Goal: Communication & Community: Answer question/provide support

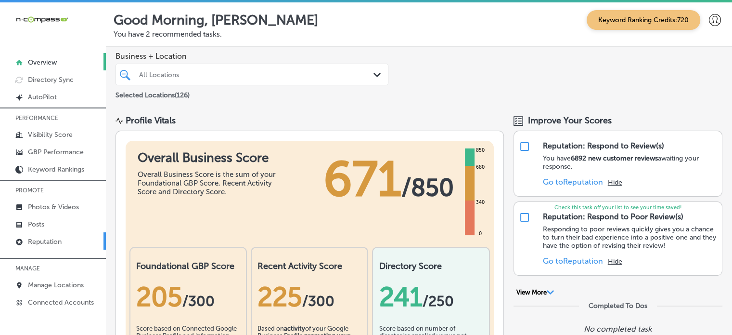
click at [51, 242] on p "Reputation" at bounding box center [45, 241] width 34 height 8
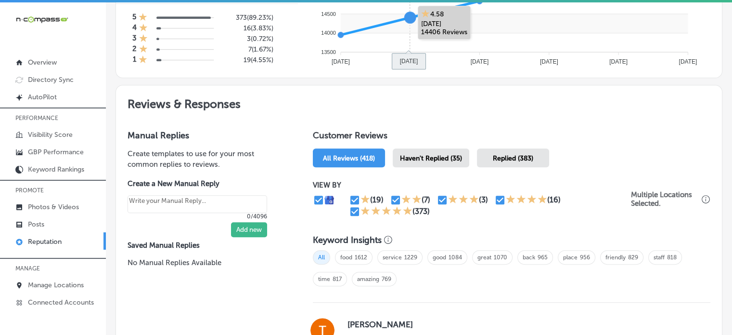
scroll to position [460, 0]
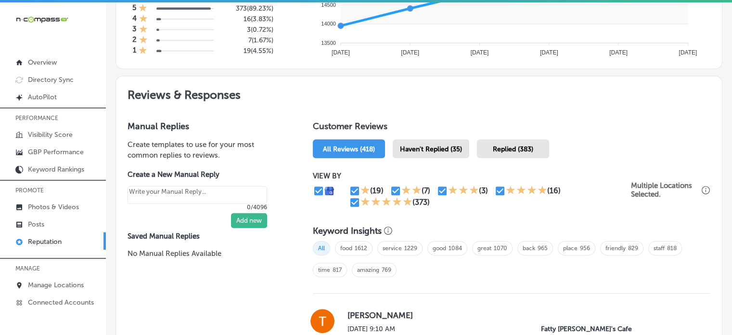
click at [420, 145] on span "Haven't Replied (35)" at bounding box center [431, 149] width 62 height 8
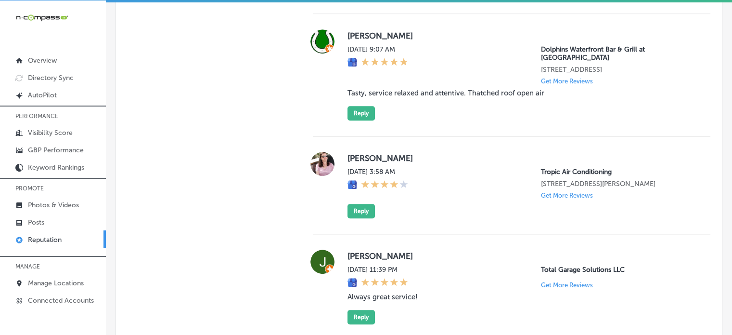
scroll to position [738, 0]
click at [370, 105] on button "Reply" at bounding box center [361, 112] width 27 height 14
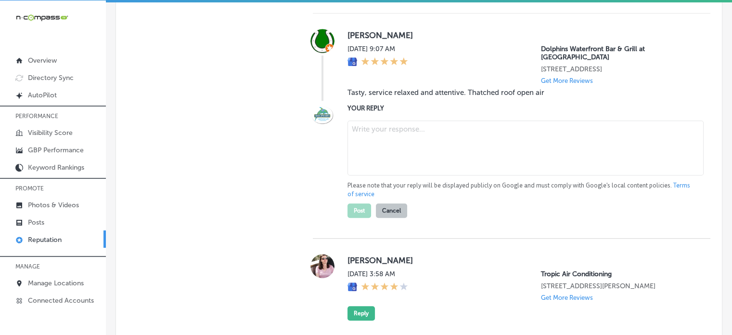
click at [404, 141] on textarea at bounding box center [526, 147] width 356 height 55
type textarea "x"
click at [430, 127] on textarea "To enrich screen reader interactions, please activate Accessibility in Grammarl…" at bounding box center [526, 147] width 356 height 55
click at [405, 120] on textarea "To enrich screen reader interactions, please activate Accessibility in Grammarl…" at bounding box center [526, 147] width 356 height 55
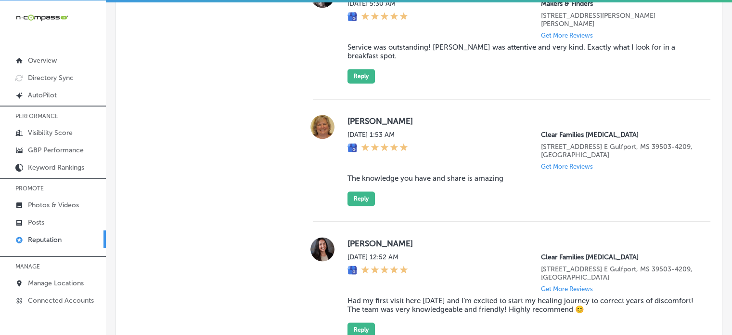
scroll to position [1430, 0]
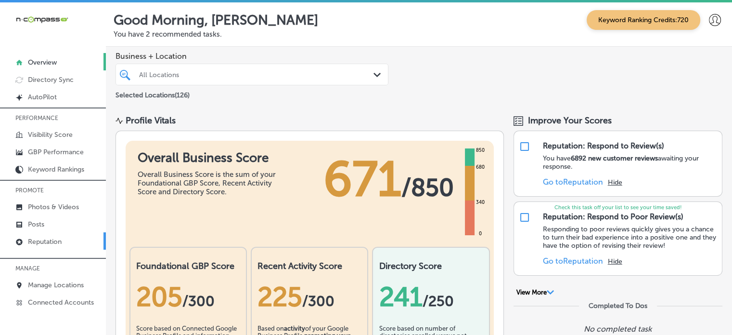
click at [55, 237] on p "Reputation" at bounding box center [45, 241] width 34 height 8
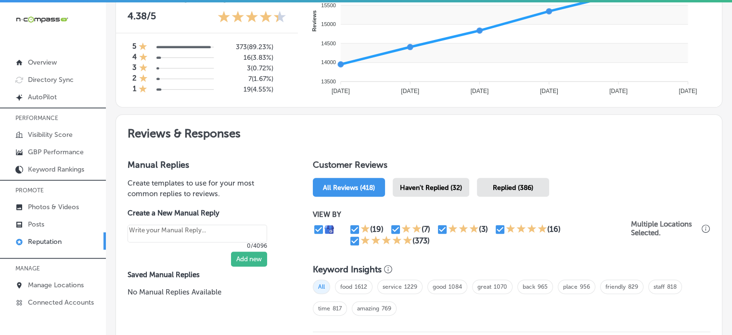
scroll to position [431, 0]
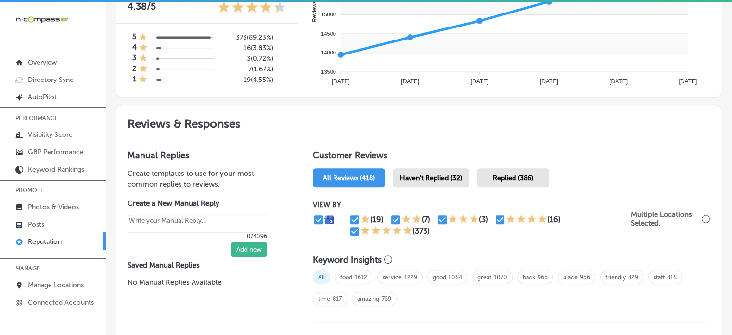
click at [427, 179] on span "Haven't Replied (32)" at bounding box center [431, 178] width 62 height 8
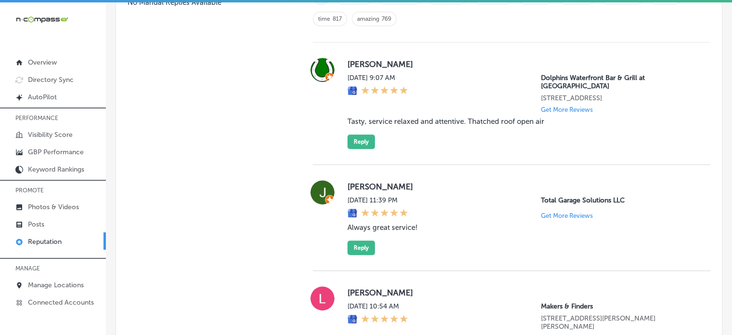
scroll to position [719, 0]
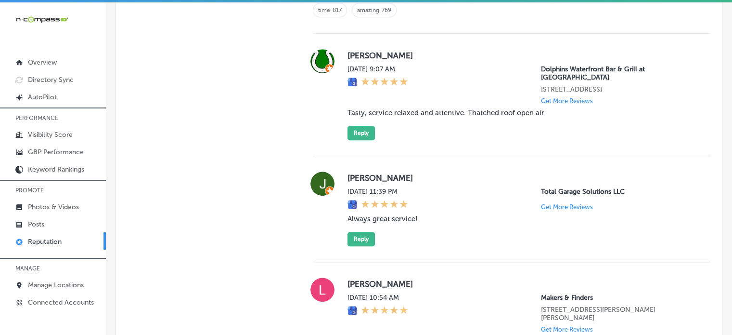
click at [426, 108] on blockquote "Tasty, service relaxed and attentive. Thatched roof open air" at bounding box center [522, 112] width 348 height 9
copy blockquote "Tasty, service relaxed and attentive. Thatched roof open air"
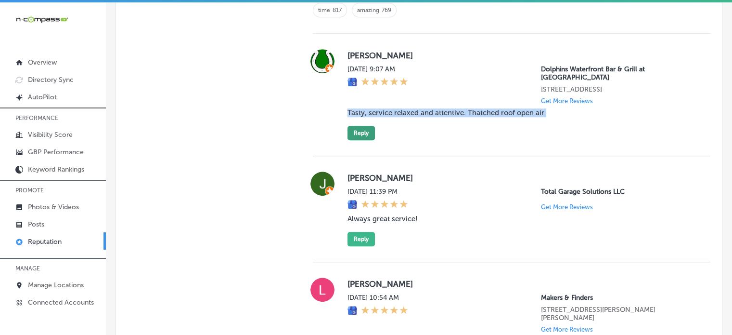
click at [356, 130] on button "Reply" at bounding box center [361, 133] width 27 height 14
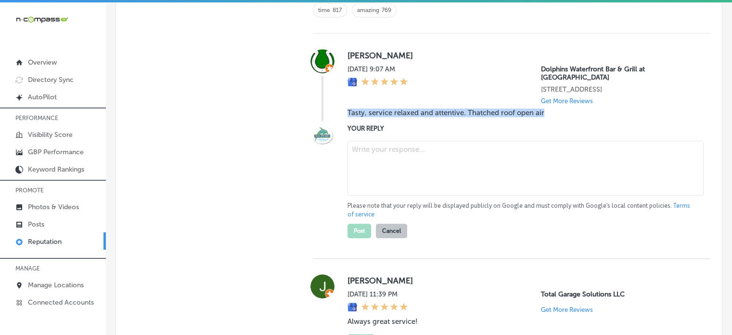
click at [419, 161] on textarea at bounding box center [526, 168] width 356 height 55
drag, startPoint x: 368, startPoint y: 130, endPoint x: 372, endPoint y: 142, distance: 12.6
click at [372, 142] on div "Please note that your reply will be displayed publicly on Google and must compl…" at bounding box center [522, 187] width 348 height 101
click at [372, 142] on textarea "To enrich screen reader interactions, please activate Accessibility in Grammarl…" at bounding box center [526, 168] width 356 height 55
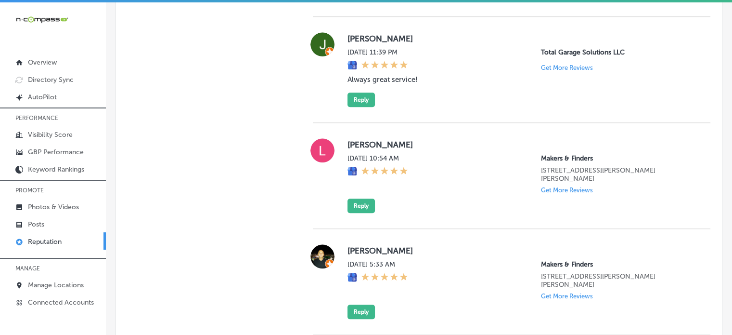
scroll to position [977, 0]
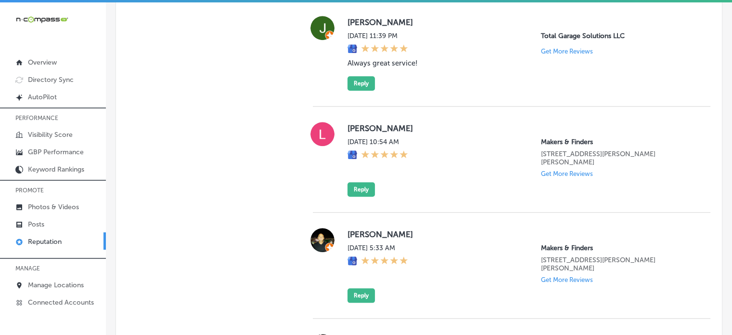
click at [358, 123] on label "[PERSON_NAME]" at bounding box center [522, 128] width 348 height 10
copy label "[PERSON_NAME]"
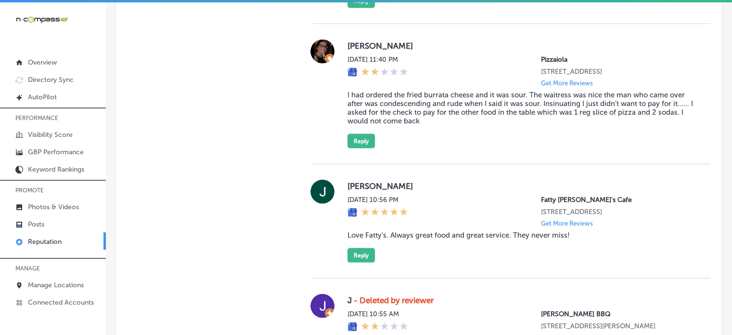
scroll to position [1904, 0]
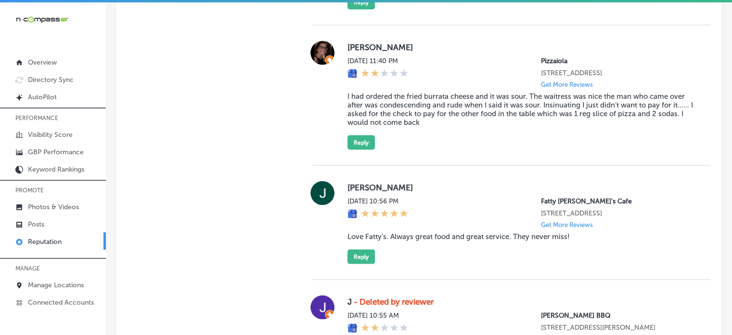
click at [462, 241] on blockquote "Love Fatty's. Always great food and great service. They never miss!" at bounding box center [522, 236] width 348 height 9
copy blockquote "Love Fatty's. Always great food and great service. They never miss!"
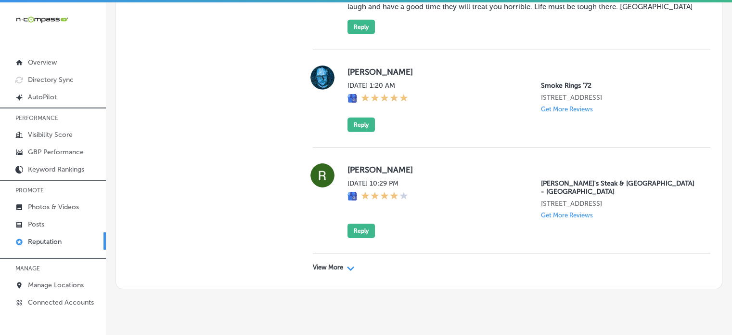
scroll to position [3064, 0]
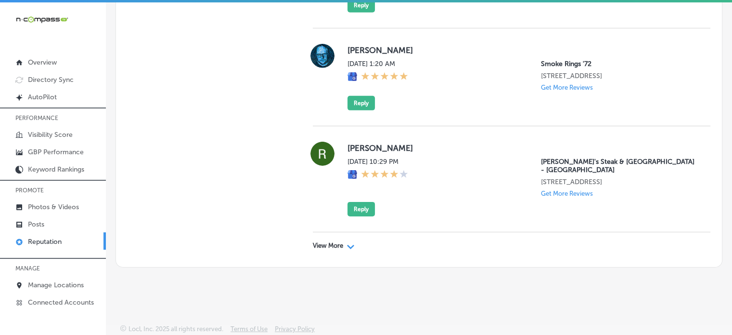
click at [321, 248] on p "View More" at bounding box center [328, 246] width 30 height 8
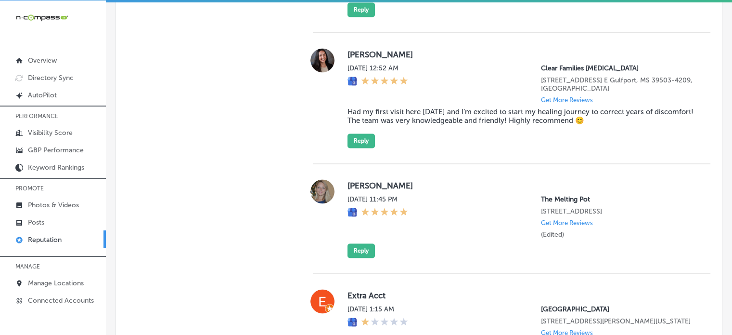
scroll to position [1398, 0]
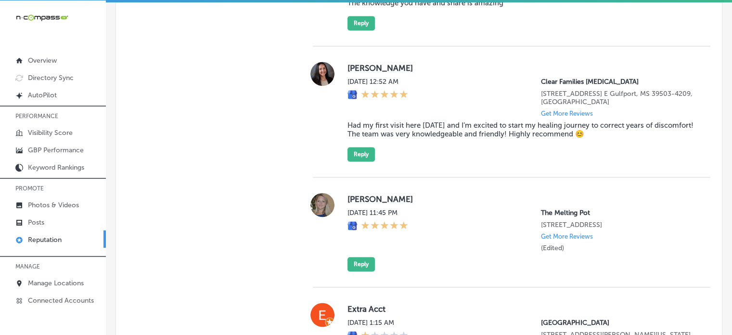
click at [358, 194] on label "[PERSON_NAME]" at bounding box center [522, 199] width 348 height 10
copy label "[PERSON_NAME]"
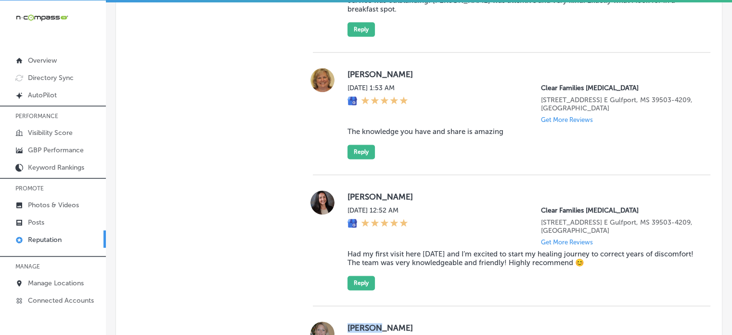
scroll to position [1270, 0]
click at [421, 239] on div "[PERSON_NAME] [DATE] 12:52 AM Clear Families [MEDICAL_DATA] [STREET_ADDRESS] E …" at bounding box center [522, 240] width 348 height 100
click at [426, 249] on blockquote "Had my first visit here [DATE] and I’m excited to start my healing journey to c…" at bounding box center [522, 257] width 348 height 17
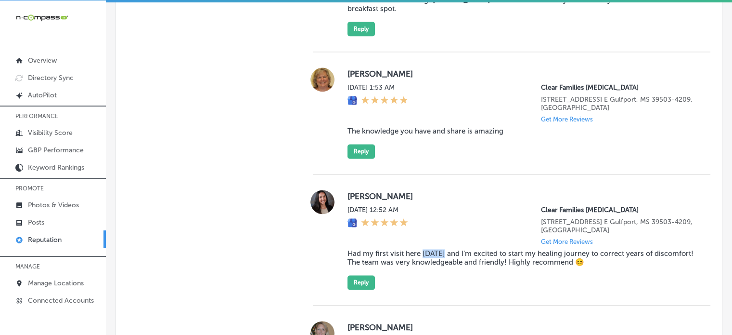
click at [426, 249] on blockquote "Had my first visit here [DATE] and I’m excited to start my healing journey to c…" at bounding box center [522, 257] width 348 height 17
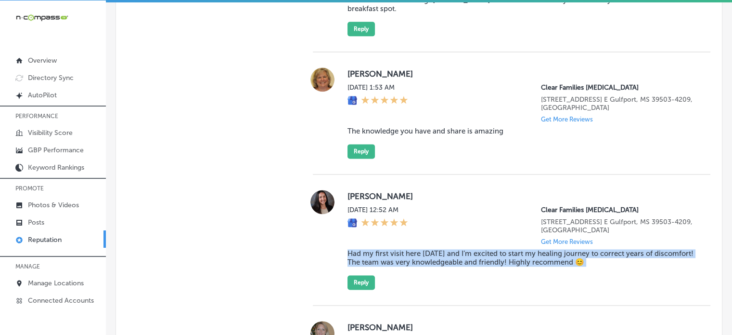
click at [426, 249] on blockquote "Had my first visit here [DATE] and I’m excited to start my healing journey to c…" at bounding box center [522, 257] width 348 height 17
copy blockquote "Had my first visit here [DATE] and I’m excited to start my healing journey to c…"
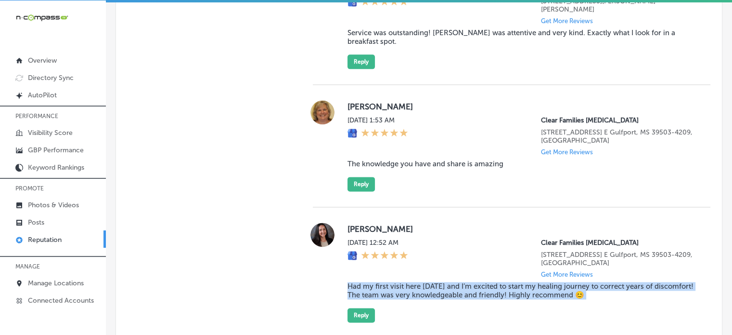
scroll to position [1237, 0]
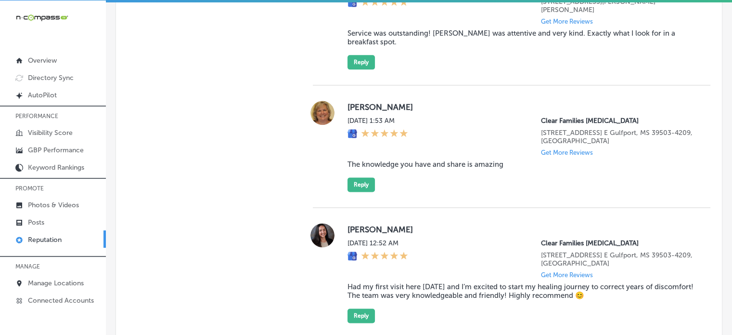
click at [382, 160] on blockquote "The knowledge you have and share is amazing" at bounding box center [522, 164] width 348 height 9
copy blockquote "The knowledge you have and share is amazing"
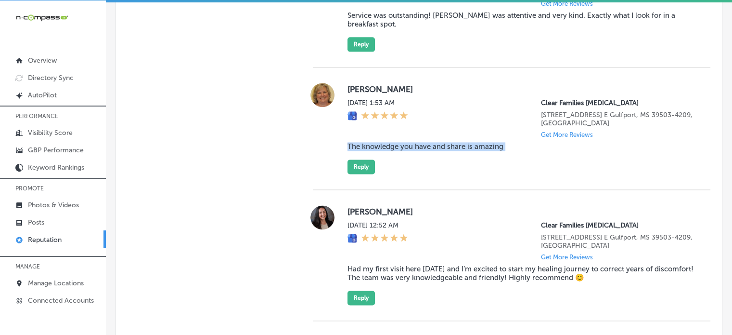
scroll to position [1262, 0]
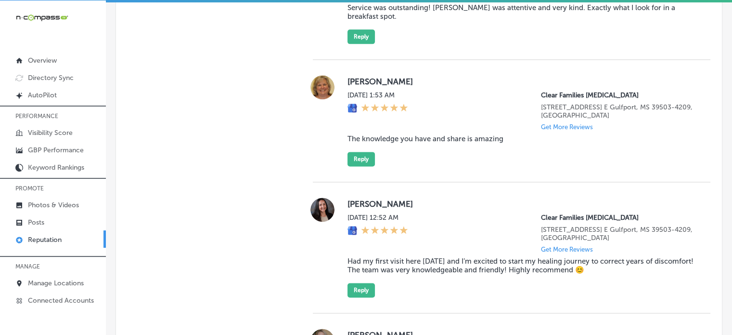
click at [386, 75] on div "[PERSON_NAME] [DATE] 1:53 AM Clear Families [MEDICAL_DATA] [STREET_ADDRESS] [GE…" at bounding box center [522, 120] width 348 height 91
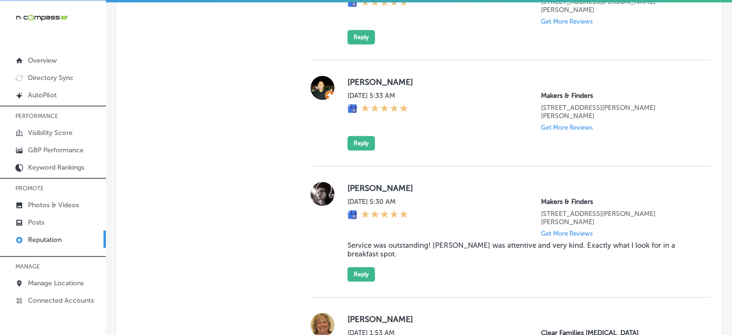
scroll to position [1024, 0]
click at [422, 241] on blockquote "Service was outstanding! [PERSON_NAME] was attentive and very kind. Exactly wha…" at bounding box center [522, 249] width 348 height 17
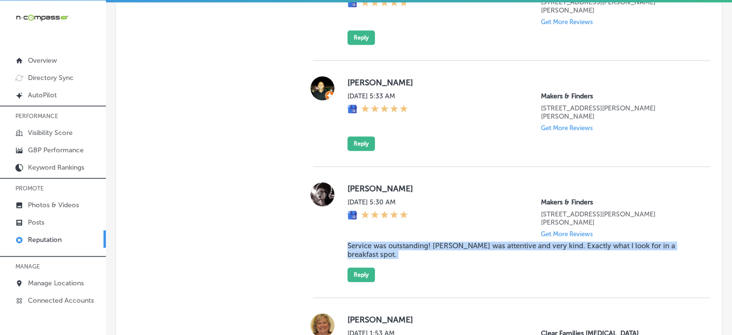
click at [422, 241] on blockquote "Service was outstanding! [PERSON_NAME] was attentive and very kind. Exactly wha…" at bounding box center [522, 249] width 348 height 17
copy blockquote "Service was outstanding! [PERSON_NAME] was attentive and very kind. Exactly wha…"
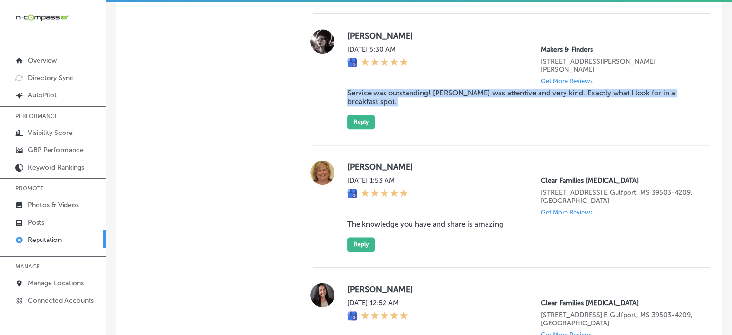
scroll to position [1183, 0]
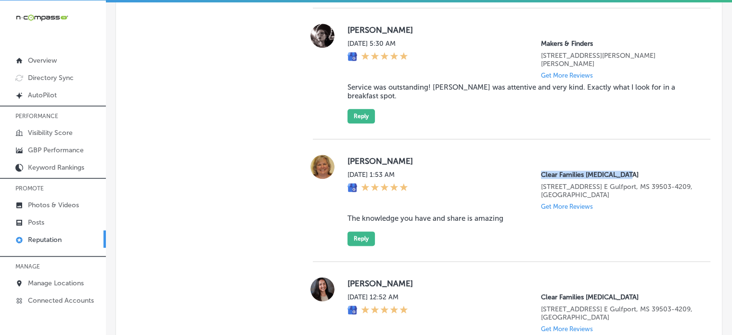
drag, startPoint x: 532, startPoint y: 167, endPoint x: 622, endPoint y: 165, distance: 90.5
click at [622, 170] on div "[DATE] 1:53 AM Clear Families [MEDICAL_DATA] [STREET_ADDRESS] [GEOGRAPHIC_DATA]…" at bounding box center [522, 189] width 348 height 39
copy p "Clear Families [MEDICAL_DATA]"
click at [427, 66] on div "[DATE] 5:30 AM Makers & Finders [STREET_ADDRESS][PERSON_NAME][PERSON_NAME] Get …" at bounding box center [522, 58] width 348 height 39
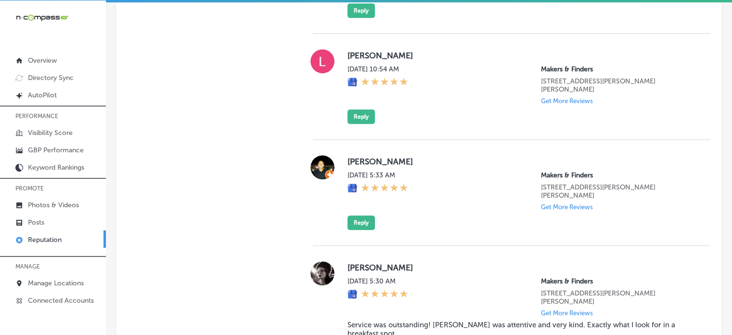
scroll to position [945, 0]
click at [499, 156] on label "[PERSON_NAME]" at bounding box center [522, 161] width 348 height 10
click at [472, 156] on label "[PERSON_NAME]" at bounding box center [522, 161] width 348 height 10
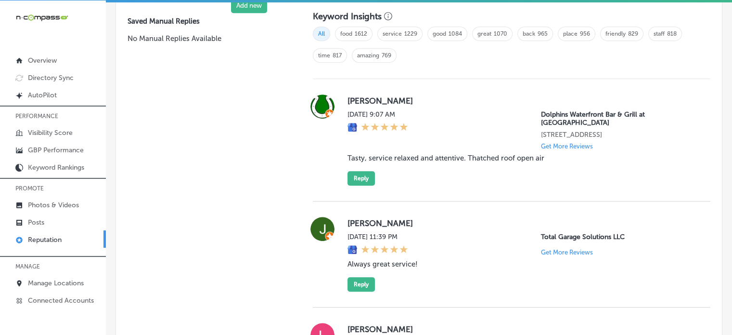
scroll to position [671, 0]
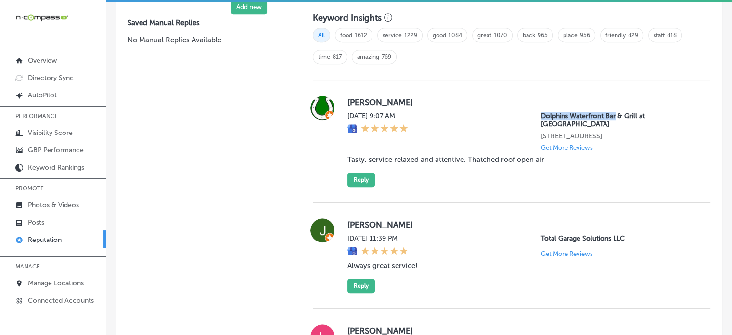
drag, startPoint x: 531, startPoint y: 113, endPoint x: 609, endPoint y: 115, distance: 77.0
click at [609, 115] on div "[DATE] 9:07 AM [GEOGRAPHIC_DATA] at [GEOGRAPHIC_DATA] [STREET_ADDRESS] Get More…" at bounding box center [522, 131] width 348 height 39
copy p "Dolphins Waterfront Bar"
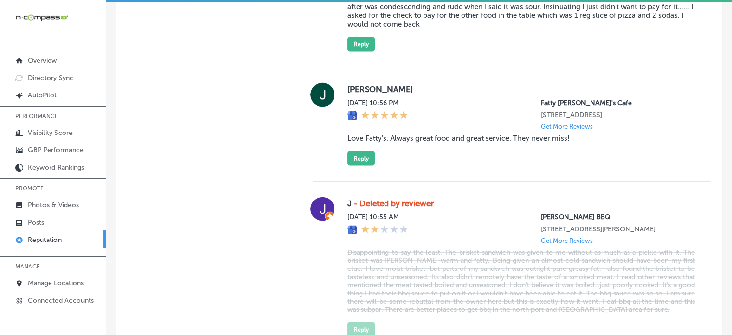
scroll to position [1899, 0]
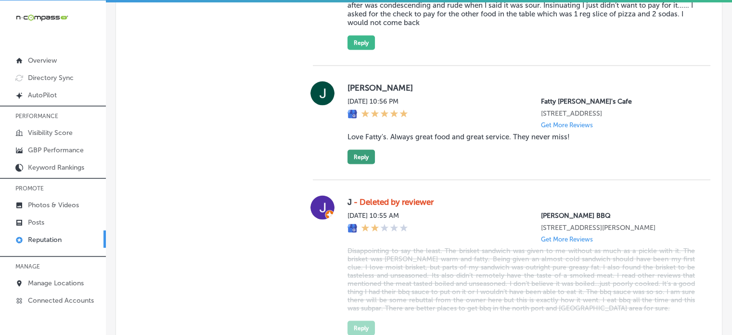
click at [359, 164] on button "Reply" at bounding box center [361, 157] width 27 height 14
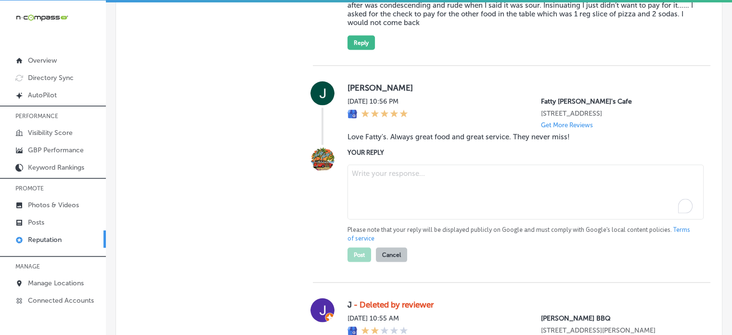
click at [382, 193] on textarea "To enrich screen reader interactions, please activate Accessibility in Grammarl…" at bounding box center [526, 192] width 356 height 55
type textarea "x"
paste textarea "Thank you for the great review, [PERSON_NAME]! We’re thrilled to hear that you …"
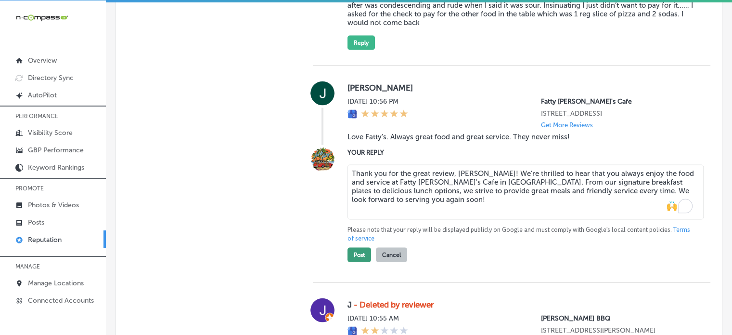
type textarea "Thank you for the great review, [PERSON_NAME]! We’re thrilled to hear that you …"
click at [360, 262] on button "Post" at bounding box center [360, 254] width 24 height 14
type textarea "x"
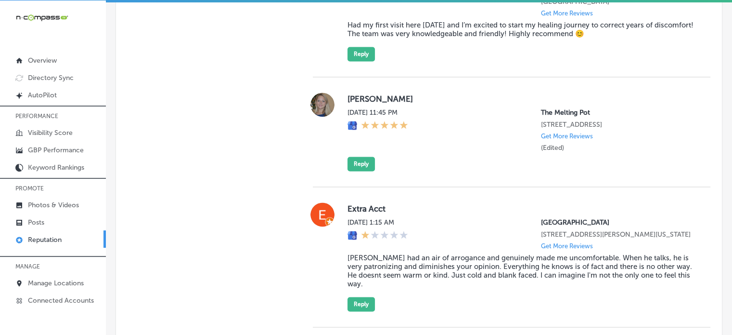
scroll to position [1475, 0]
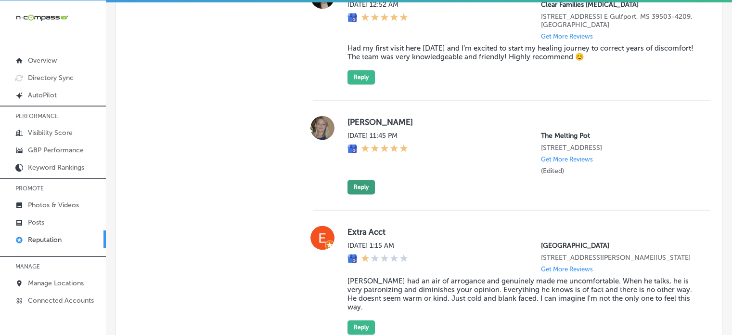
click at [363, 190] on button "Reply" at bounding box center [361, 187] width 27 height 14
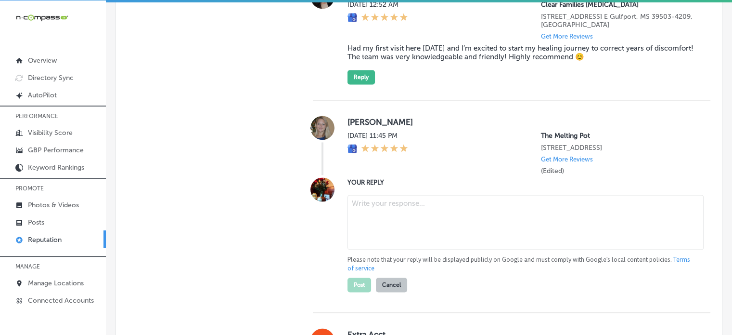
click at [389, 209] on textarea at bounding box center [526, 221] width 356 height 55
paste textarea "Thank you for the 5-star review, [PERSON_NAME]! We’re thrilled to hear that you…"
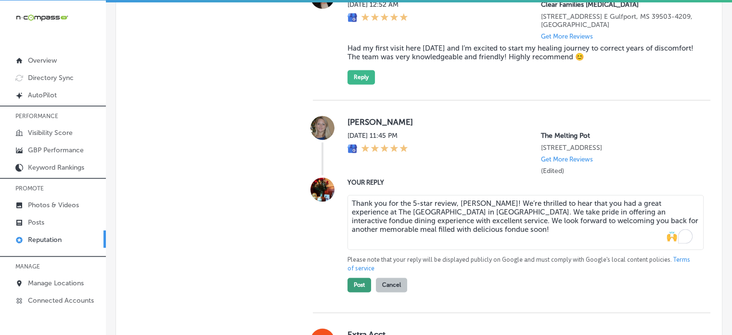
type textarea "Thank you for the 5-star review, [PERSON_NAME]! We’re thrilled to hear that you…"
click at [356, 289] on button "Post" at bounding box center [360, 284] width 24 height 14
type textarea "x"
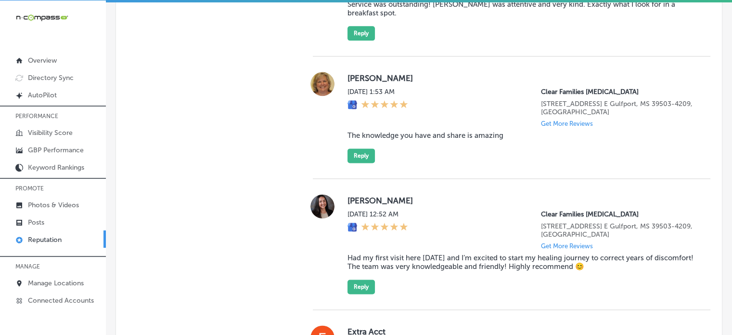
scroll to position [1350, 0]
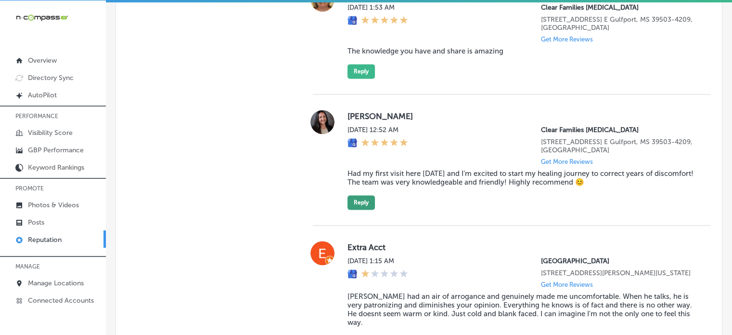
click at [362, 200] on button "Reply" at bounding box center [361, 202] width 27 height 14
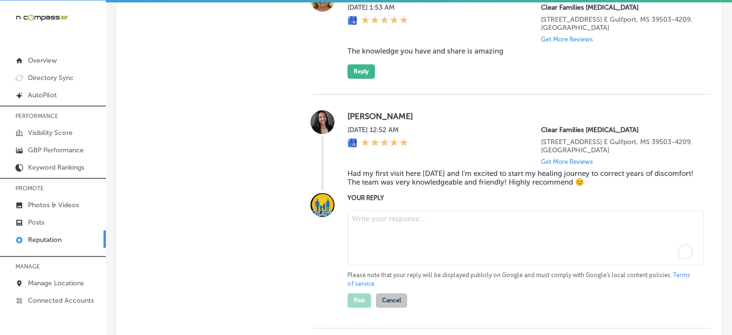
click at [392, 210] on textarea "To enrich screen reader interactions, please activate Accessibility in Grammarl…" at bounding box center [526, 237] width 356 height 55
paste textarea "Thank you for the 5-star review, [PERSON_NAME]! We're thrilled to hear that you…"
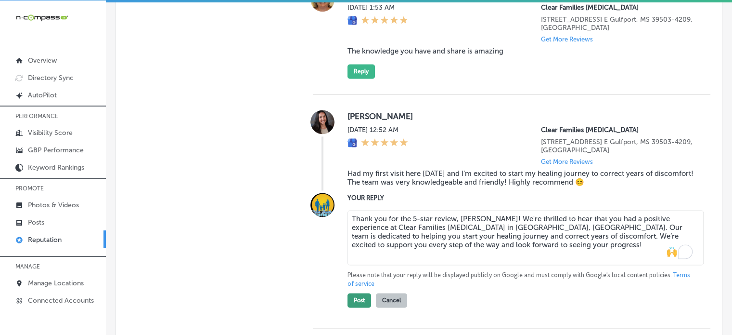
type textarea "Thank you for the 5-star review, [PERSON_NAME]! We're thrilled to hear that you…"
click at [361, 293] on button "Post" at bounding box center [360, 300] width 24 height 14
type textarea "x"
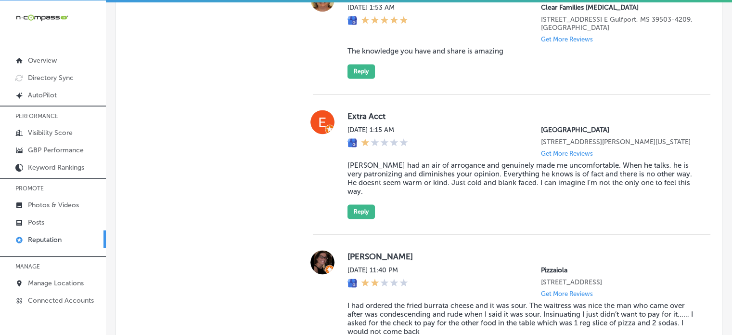
scroll to position [1262, 0]
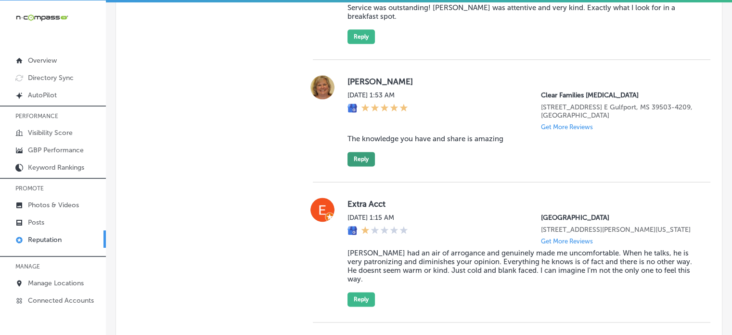
click at [364, 152] on button "Reply" at bounding box center [361, 159] width 27 height 14
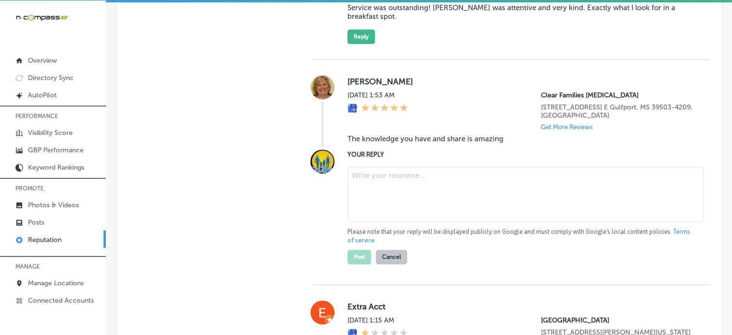
click at [401, 179] on textarea at bounding box center [526, 194] width 356 height 55
paste textarea "Thank you for the 5-star review, [PERSON_NAME]! We're so glad to hear that you …"
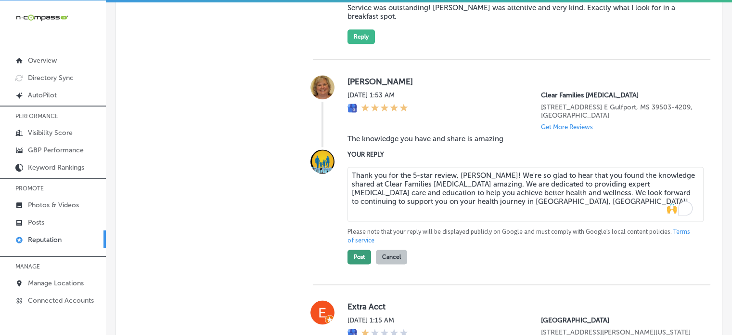
type textarea "Thank you for the 5-star review, [PERSON_NAME]! We're so glad to hear that you …"
click at [367, 249] on button "Post" at bounding box center [360, 256] width 24 height 14
type textarea "x"
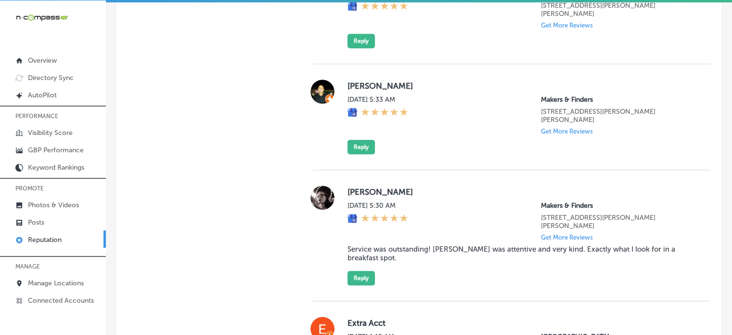
scroll to position [1017, 0]
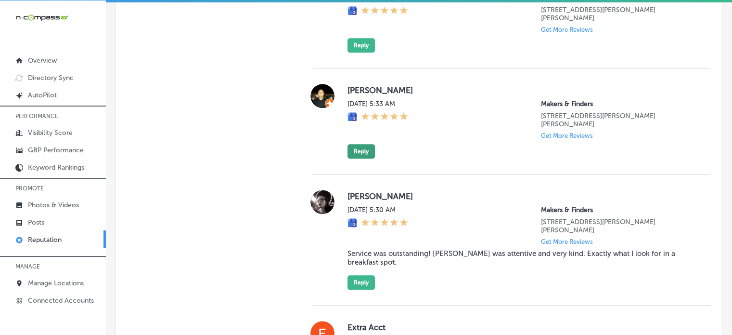
click at [363, 147] on button "Reply" at bounding box center [361, 151] width 27 height 14
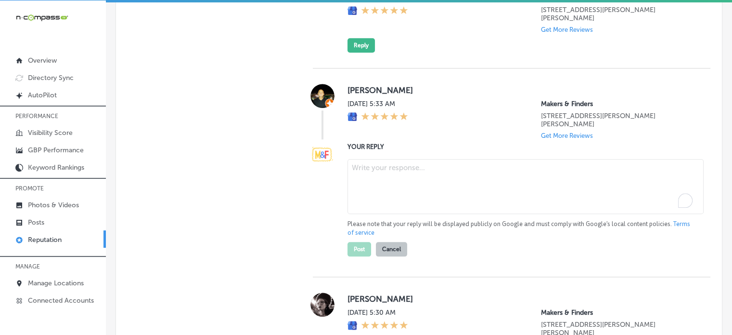
click at [390, 165] on textarea "To enrich screen reader interactions, please activate Accessibility in Grammarl…" at bounding box center [526, 186] width 356 height 55
paste textarea "Thank you for the 4-star review, [PERSON_NAME]! We’re glad to hear you had a po…"
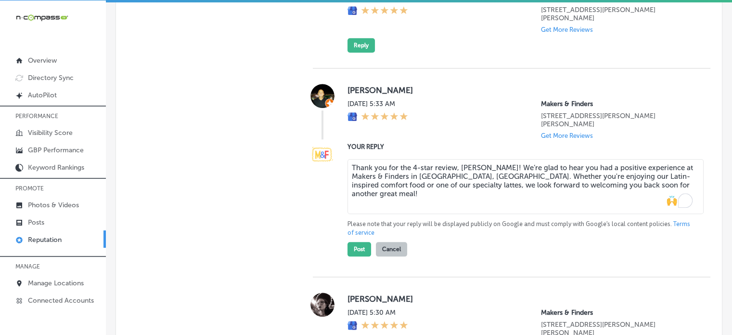
click at [414, 159] on textarea "Thank you for the 4-star review, [PERSON_NAME]! We’re glad to hear you had a po…" at bounding box center [526, 186] width 356 height 55
click at [422, 175] on textarea "Thank you for the 5-star review, [PERSON_NAME]! We’re glad to hear you had a po…" at bounding box center [526, 186] width 356 height 55
type textarea "Thank you for the 5-star review, [PERSON_NAME]! We’re glad to hear you had a po…"
click at [360, 244] on button "Post" at bounding box center [360, 249] width 24 height 14
type textarea "x"
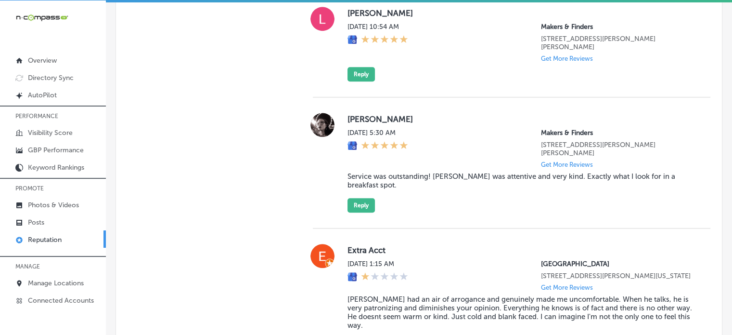
scroll to position [986, 0]
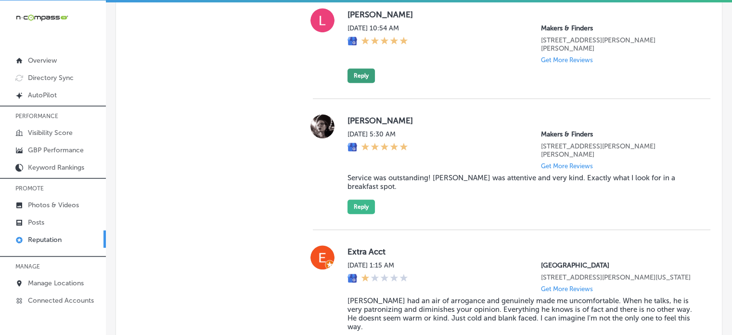
click at [364, 68] on button "Reply" at bounding box center [361, 75] width 27 height 14
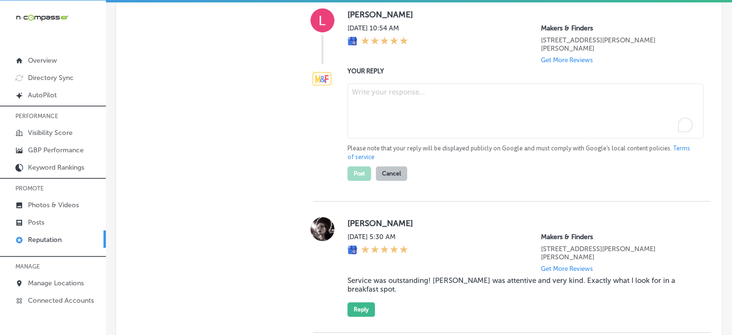
click at [393, 105] on textarea "To enrich screen reader interactions, please activate Accessibility in Grammarl…" at bounding box center [526, 110] width 356 height 55
paste textarea "Thank you for the great 4-star review, [PERSON_NAME]! We’re so glad you enjoyed…"
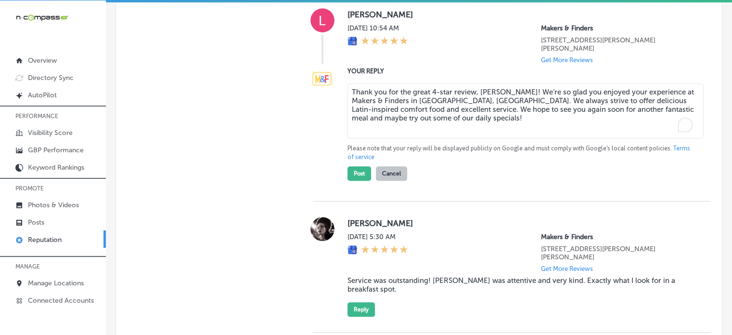
click at [434, 83] on textarea "Thank you for the great 4-star review, [PERSON_NAME]! We’re so glad you enjoyed…" at bounding box center [526, 110] width 356 height 55
type textarea "Thank you for the great 5-star review, [PERSON_NAME]! We’re so glad you enjoyed…"
click at [349, 166] on button "Post" at bounding box center [360, 173] width 24 height 14
type textarea "x"
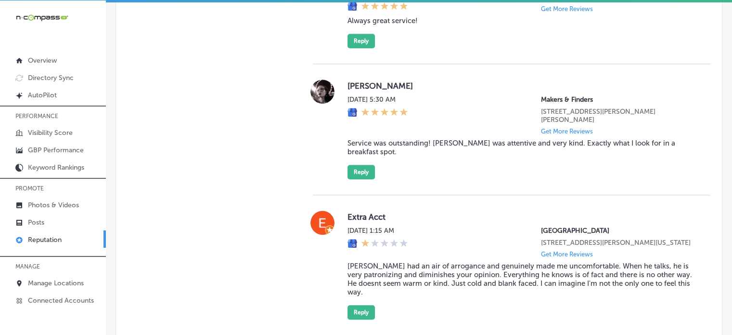
scroll to position [915, 0]
click at [362, 168] on button "Reply" at bounding box center [361, 172] width 27 height 14
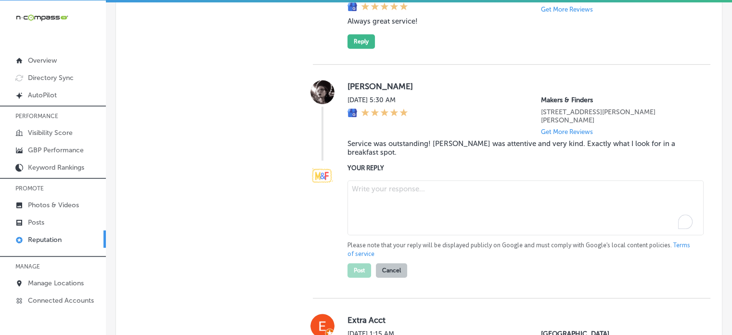
click at [406, 181] on textarea "To enrich screen reader interactions, please activate Accessibility in Grammarl…" at bounding box center [526, 207] width 356 height 55
paste textarea "Thank you for the wonderful 4-star review, [PERSON_NAME]! We’re so glad to hear…"
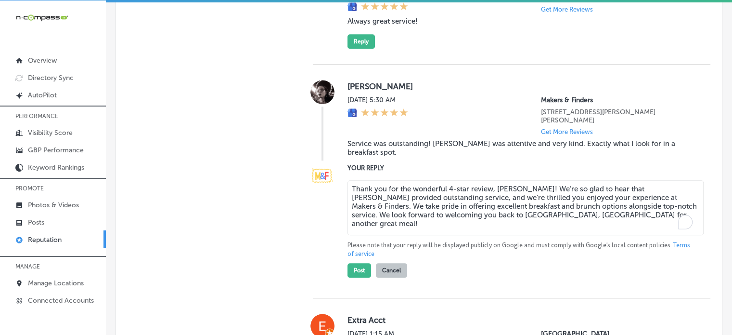
click at [453, 180] on textarea "Thank you for the wonderful 4-star review, [PERSON_NAME]! We’re so glad to hear…" at bounding box center [526, 207] width 356 height 55
type textarea "Thank you for the wonderful 5-star review, [PERSON_NAME]! We’re so glad to hear…"
click at [360, 263] on button "Post" at bounding box center [360, 270] width 24 height 14
type textarea "x"
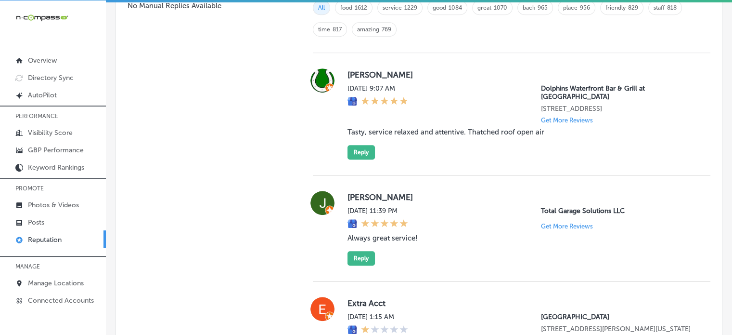
scroll to position [691, 0]
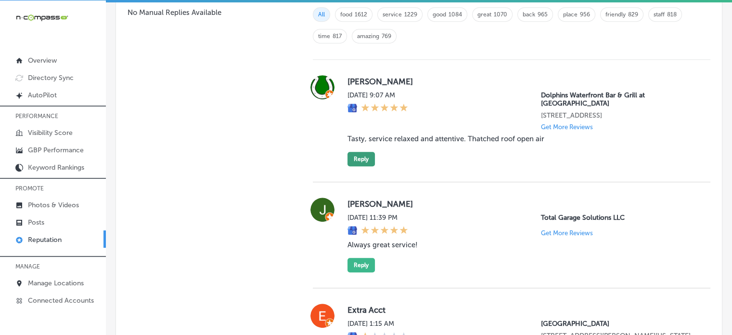
click at [360, 155] on button "Reply" at bounding box center [361, 159] width 27 height 14
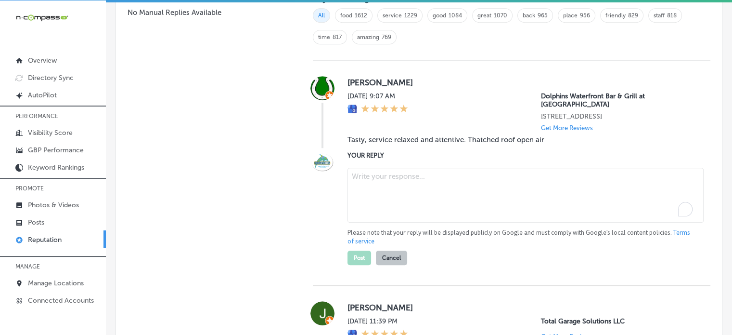
click at [376, 168] on textarea "To enrich screen reader interactions, please activate Accessibility in Grammarl…" at bounding box center [526, 195] width 356 height 55
paste textarea "Thank you for the fantastic 5-star review, [PERSON_NAME]! We’re so glad you enj…"
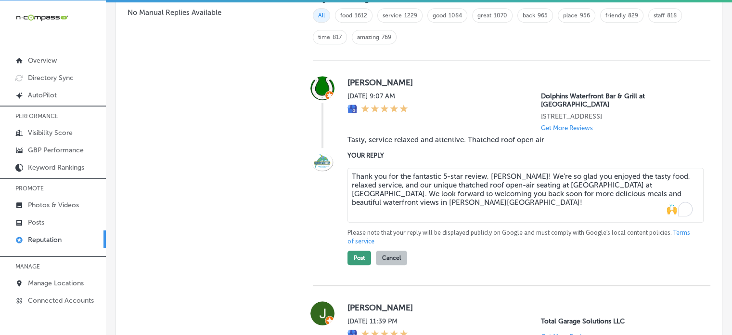
type textarea "Thank you for the fantastic 5-star review, [PERSON_NAME]! We’re so glad you enj…"
click at [357, 250] on button "Post" at bounding box center [360, 257] width 24 height 14
type textarea "x"
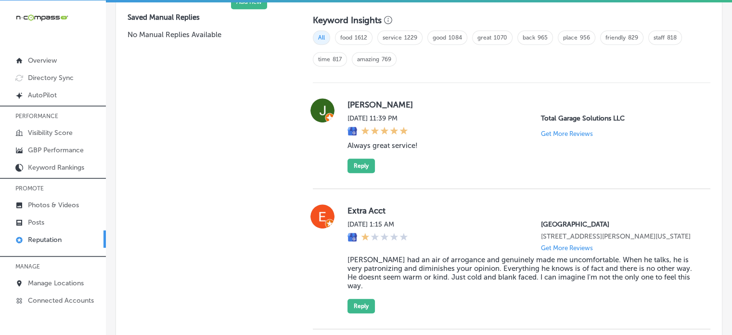
scroll to position [518, 0]
